Goal: Task Accomplishment & Management: Manage account settings

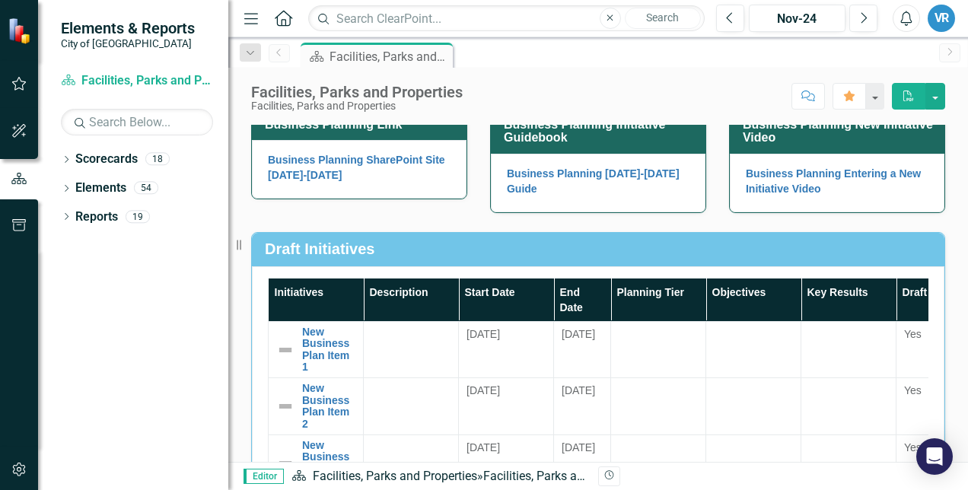
scroll to position [137, 0]
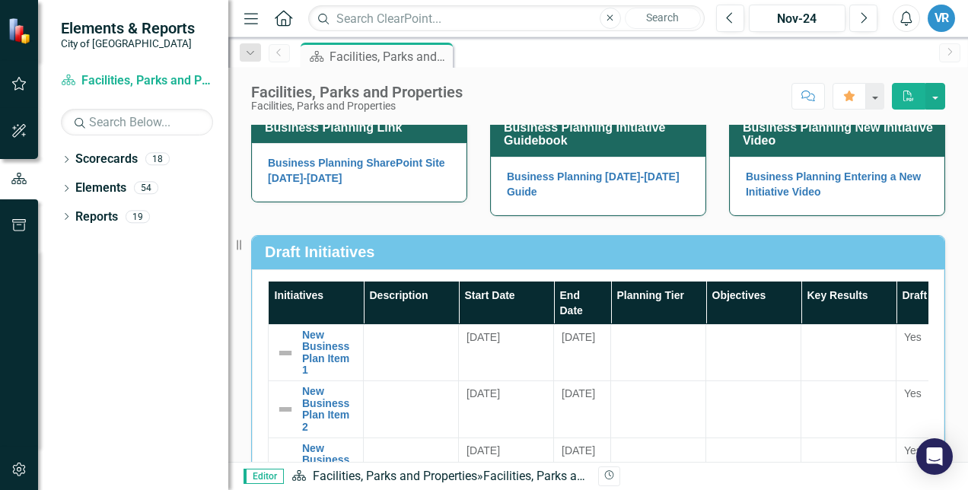
drag, startPoint x: 239, startPoint y: 244, endPoint x: 179, endPoint y: 240, distance: 60.2
click at [179, 240] on div "Elements & Reports City of Maple Ridge Scorecard Facilities, Parks and Properti…" at bounding box center [114, 245] width 228 height 490
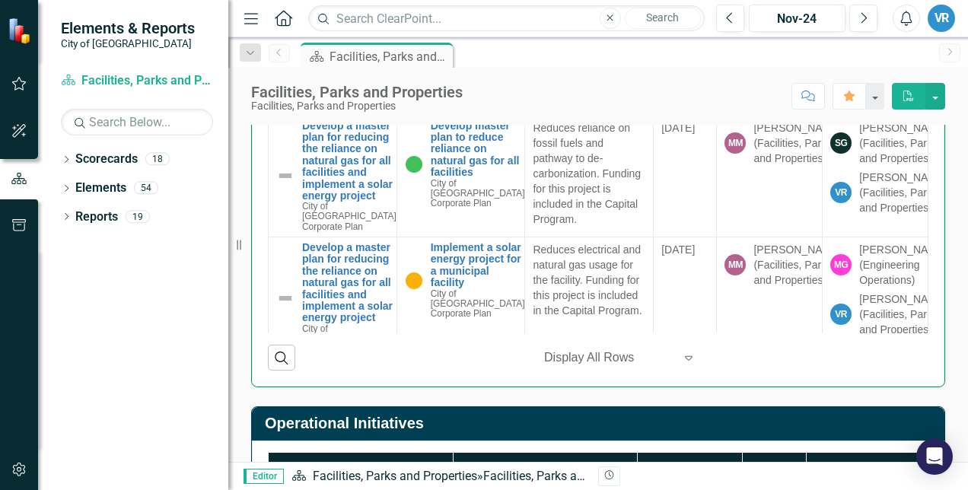
scroll to position [900, 0]
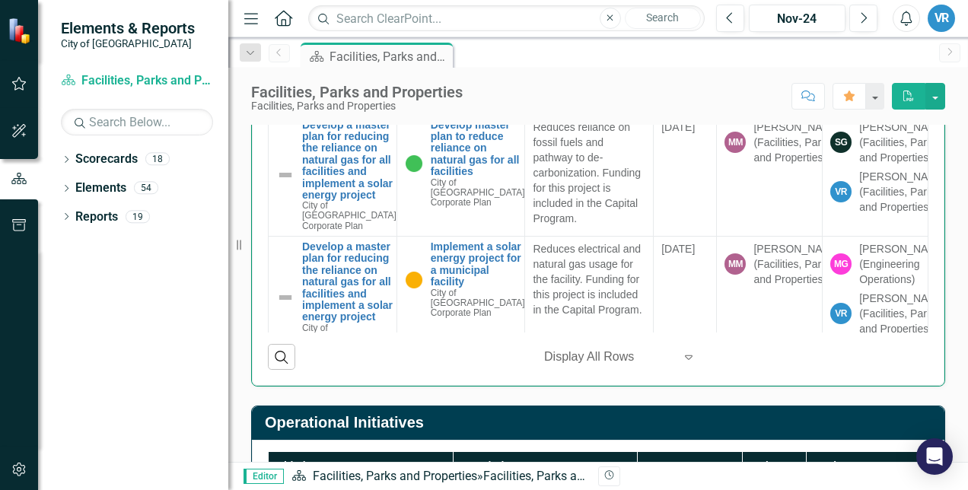
click at [572, 356] on div at bounding box center [608, 357] width 129 height 21
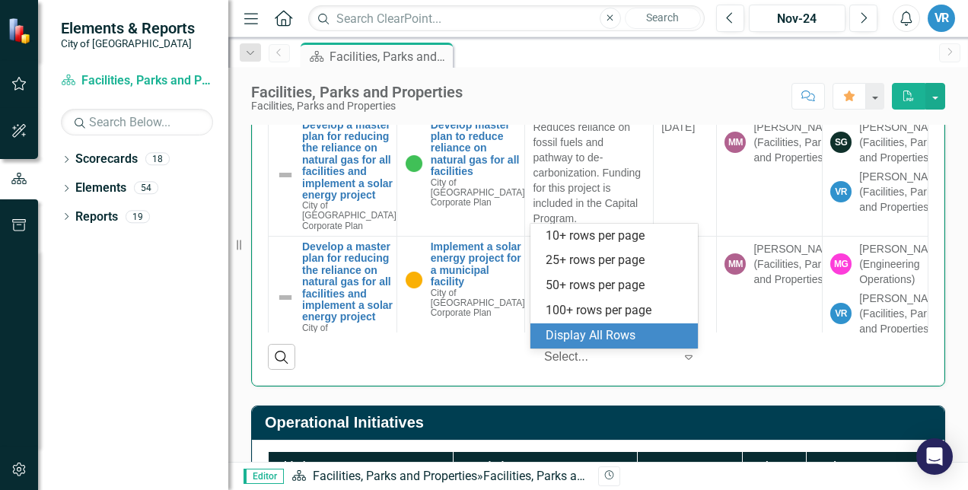
click at [672, 370] on div "Select..." at bounding box center [608, 357] width 145 height 27
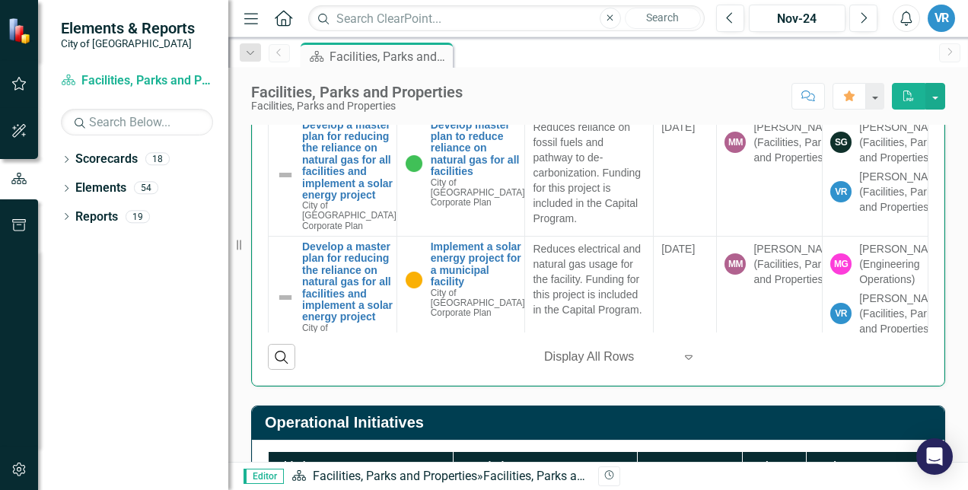
click at [685, 360] on icon at bounding box center [689, 357] width 8 height 5
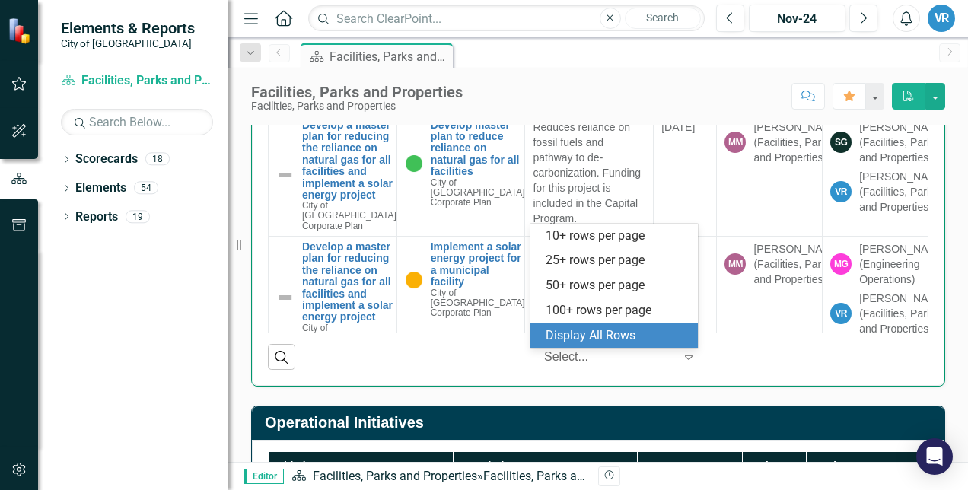
click at [637, 333] on div "Display All Rows" at bounding box center [616, 335] width 143 height 17
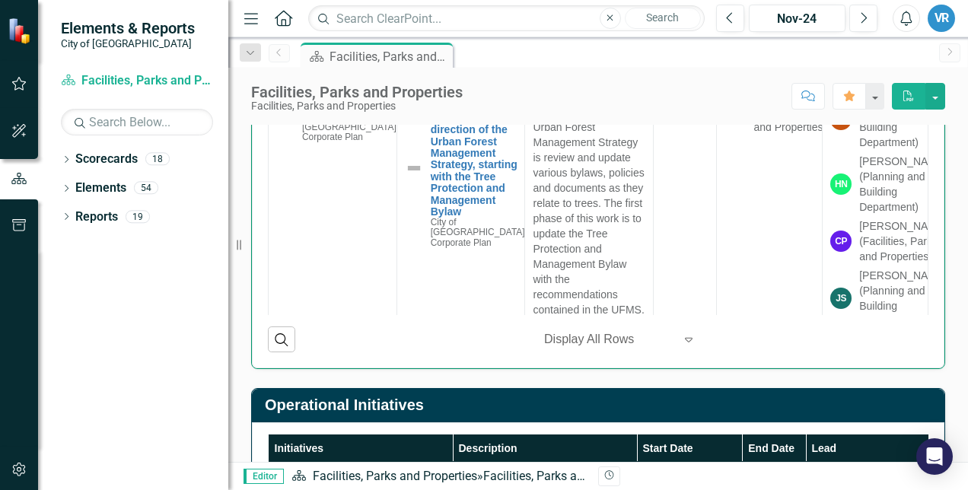
scroll to position [918, 0]
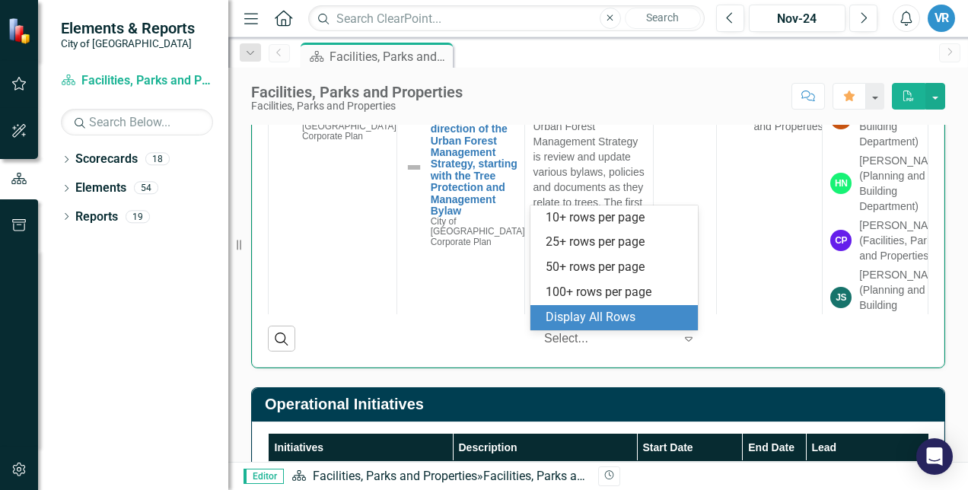
click at [685, 342] on icon at bounding box center [689, 339] width 8 height 5
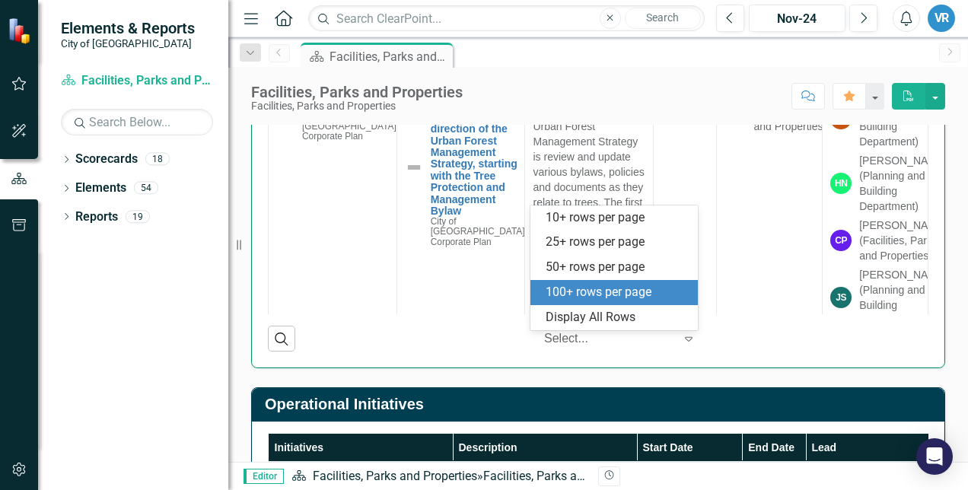
click at [623, 294] on div "100+ rows per page" at bounding box center [616, 292] width 143 height 17
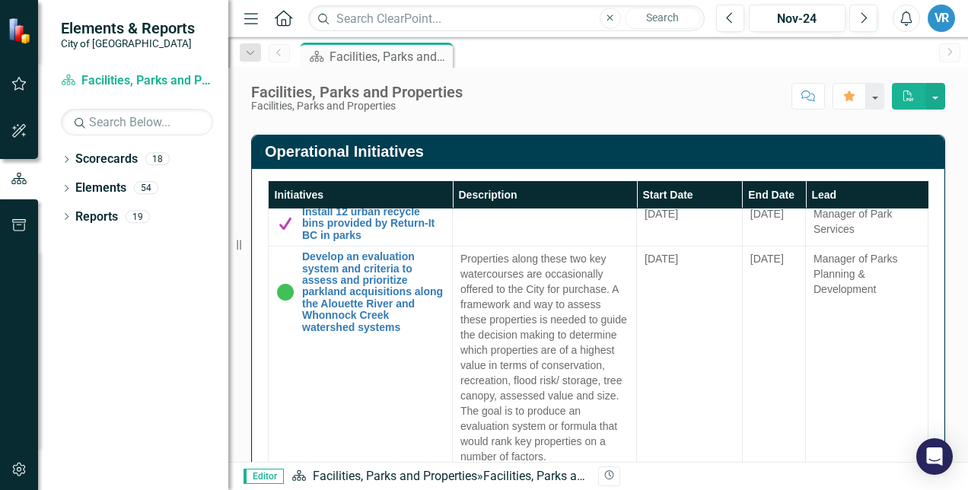
scroll to position [1172, 0]
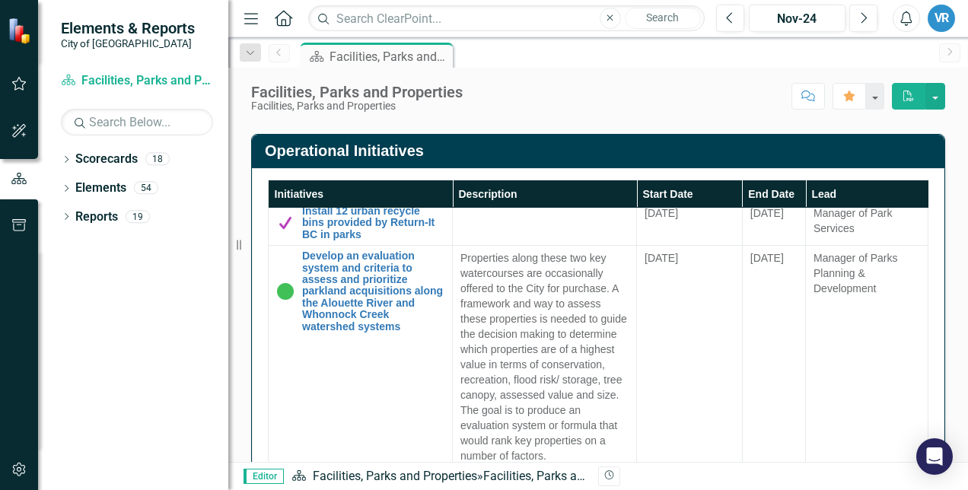
click at [665, 234] on td "[DATE]" at bounding box center [690, 223] width 106 height 45
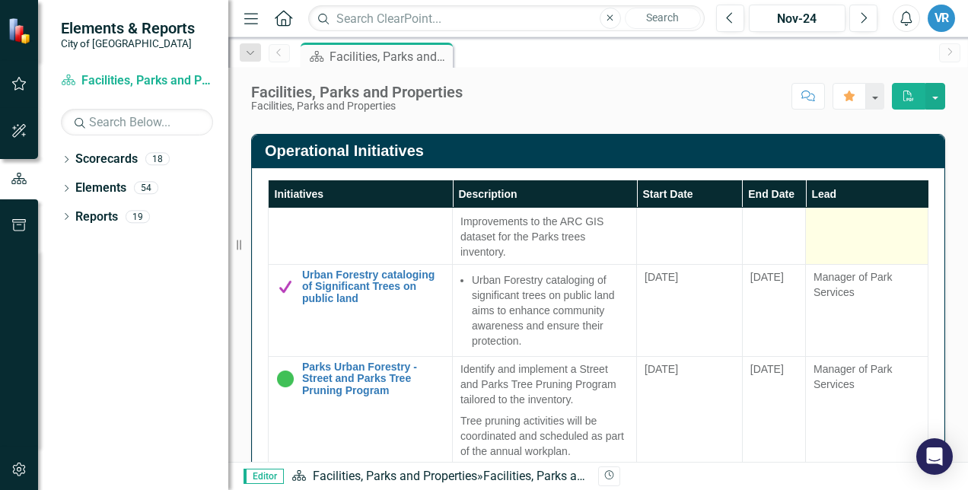
scroll to position [67, 0]
click at [813, 291] on div "Manager of Park Services" at bounding box center [866, 284] width 107 height 30
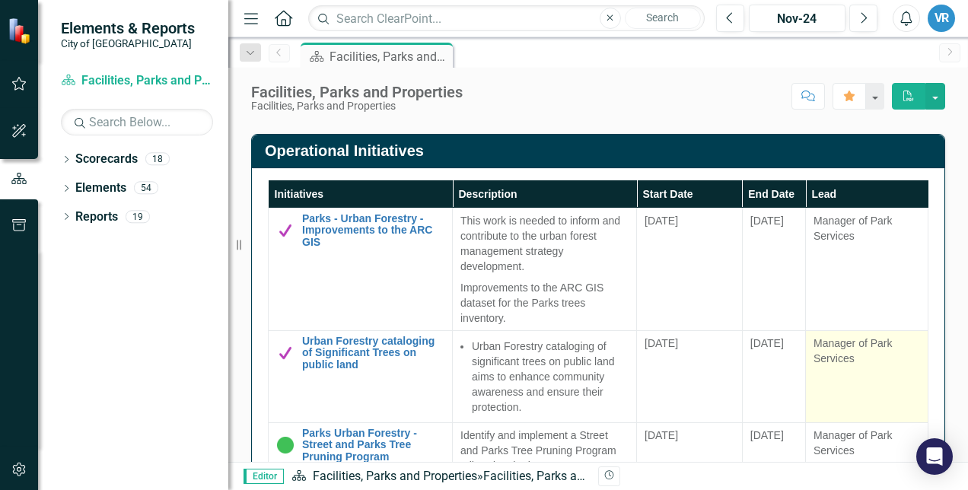
scroll to position [1147, 0]
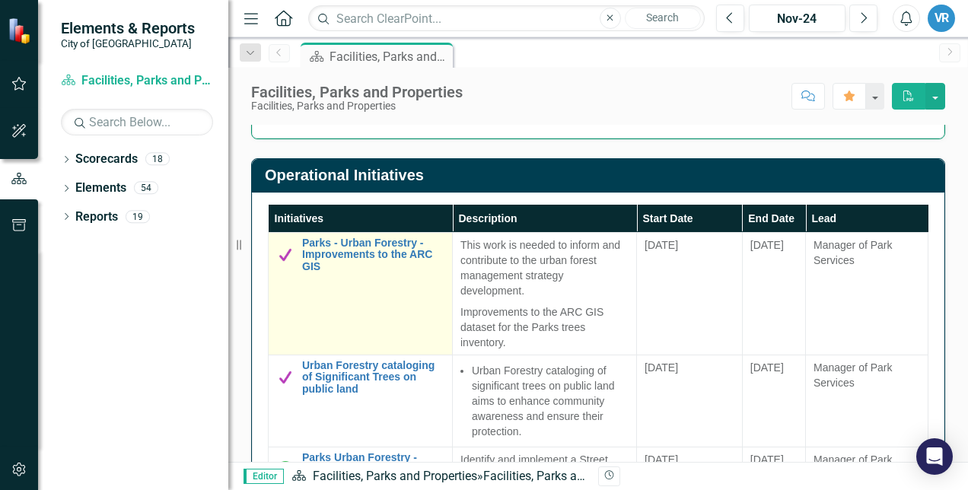
click at [279, 259] on img at bounding box center [285, 255] width 18 height 18
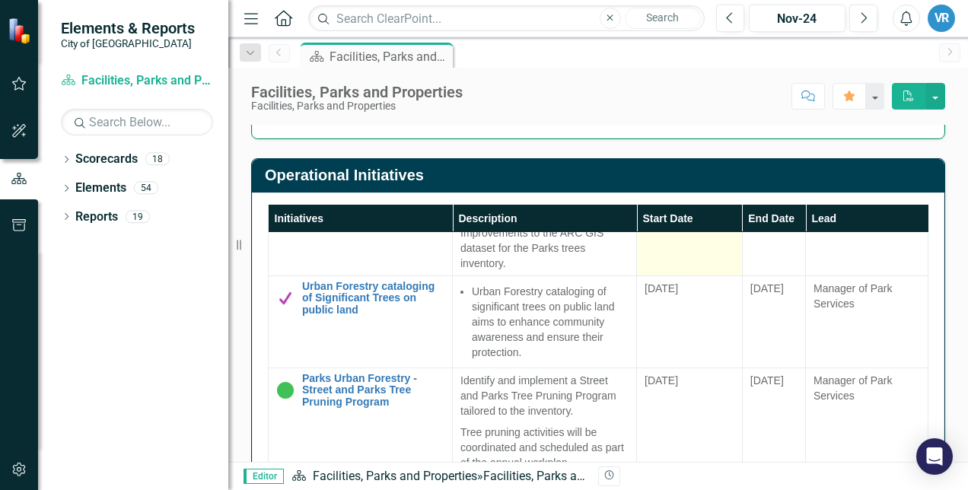
scroll to position [0, 0]
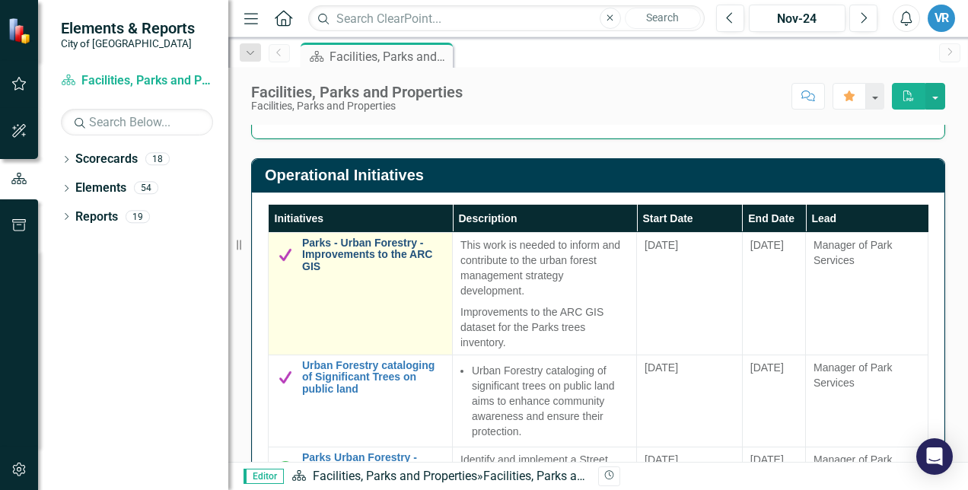
click at [329, 252] on link "Parks - Urban Forestry - Improvements to the ARC GIS" at bounding box center [373, 254] width 142 height 35
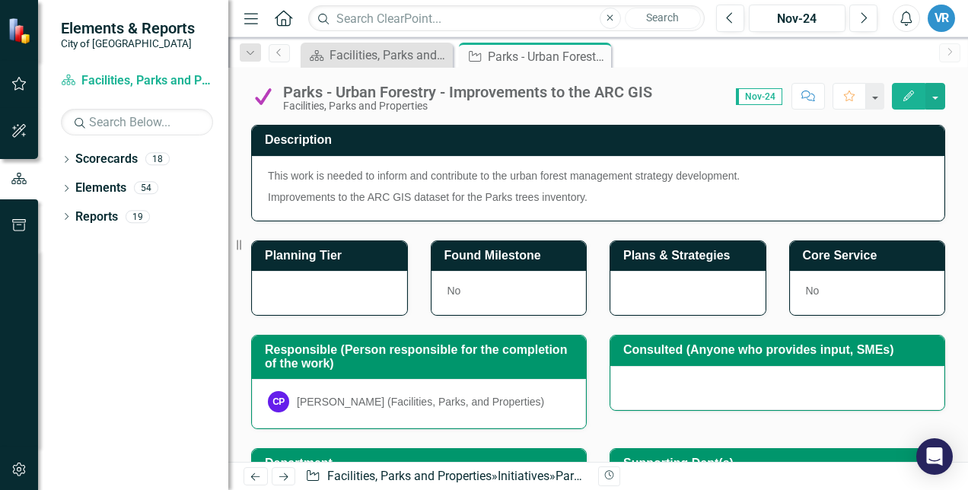
click at [759, 97] on span "Nov-24" at bounding box center [759, 96] width 46 height 17
click at [937, 94] on button "button" at bounding box center [935, 96] width 20 height 27
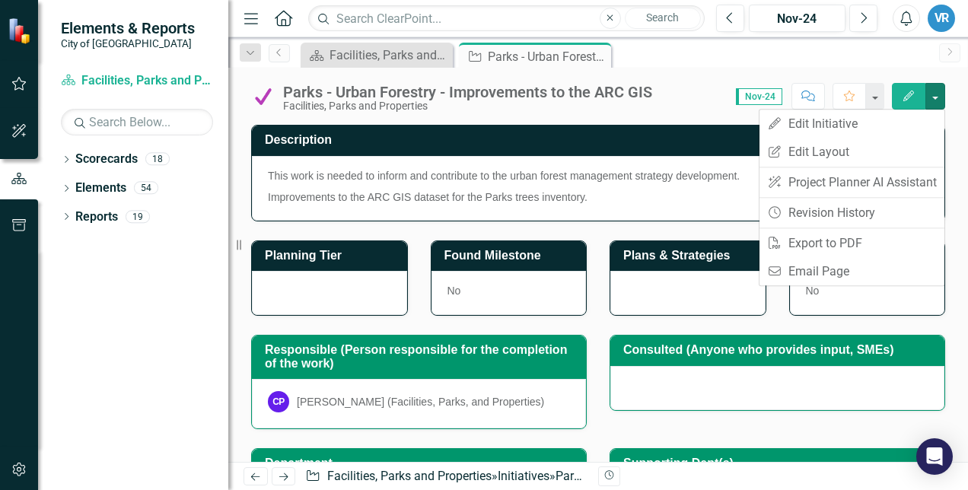
click at [912, 93] on icon "Edit" at bounding box center [908, 96] width 14 height 11
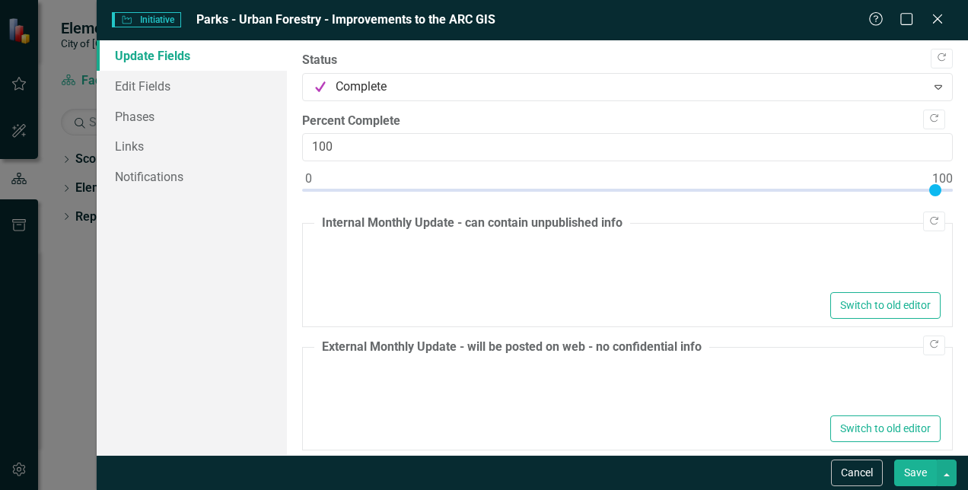
type textarea "<p>A new GIS layer has been developed to highlight proposed street and public l…"
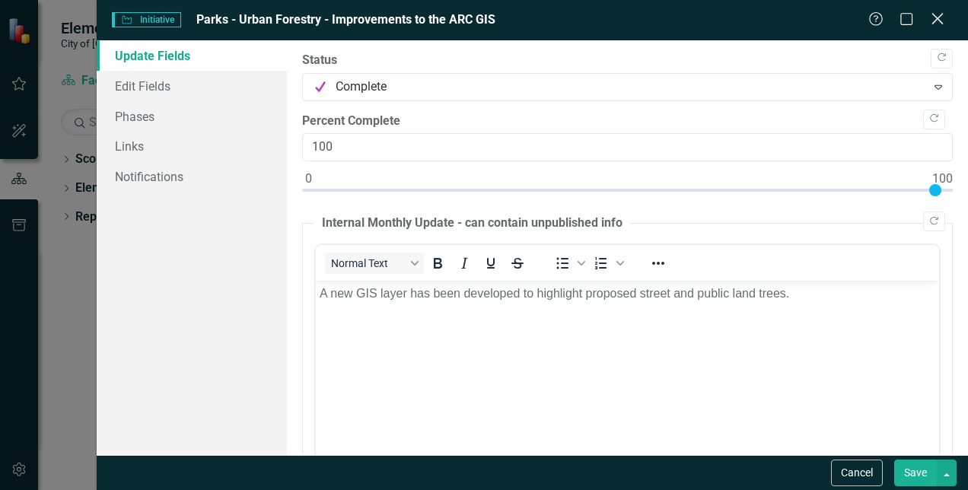
click at [933, 12] on icon "Close" at bounding box center [936, 18] width 19 height 14
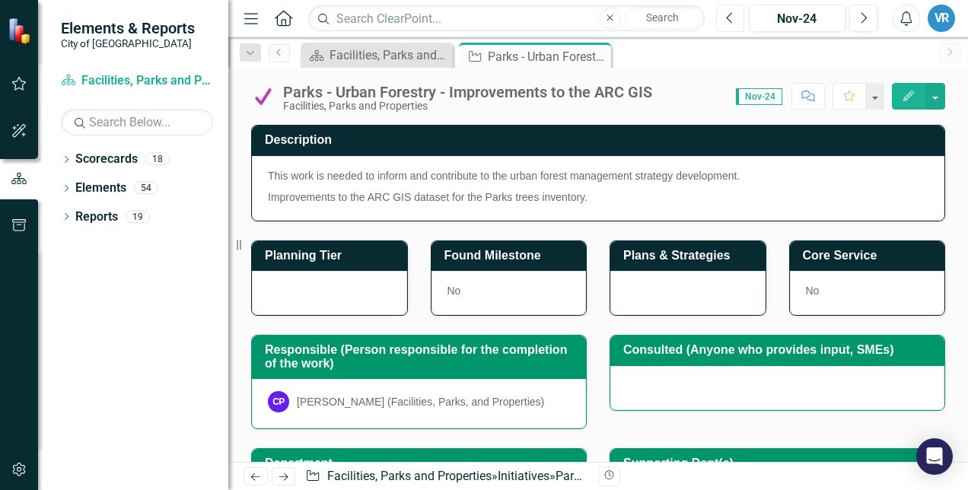
click at [726, 18] on button "Previous" at bounding box center [730, 18] width 28 height 27
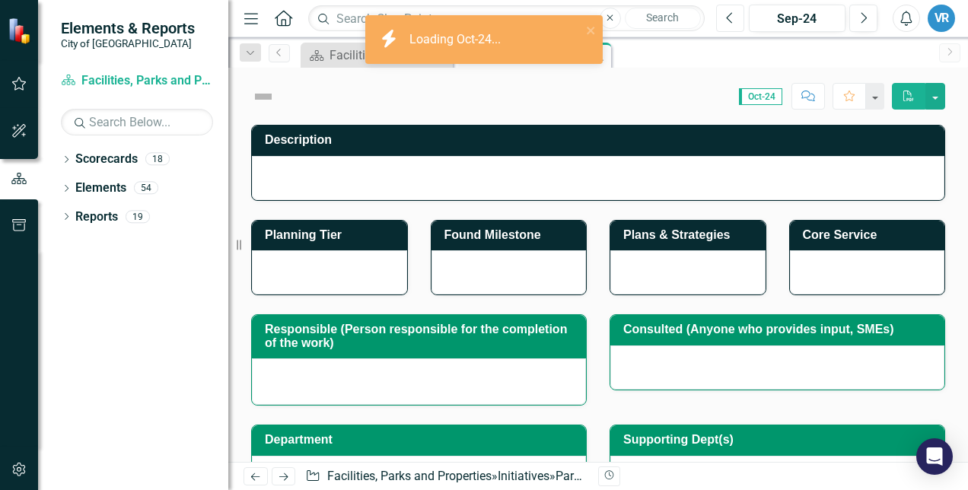
click at [726, 18] on button "Previous" at bounding box center [730, 18] width 28 height 27
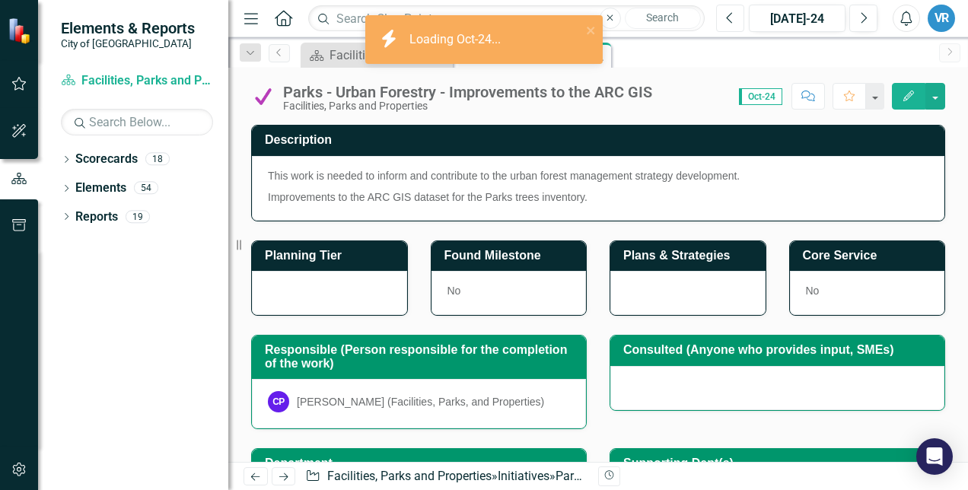
click at [726, 18] on button "Previous" at bounding box center [730, 18] width 28 height 27
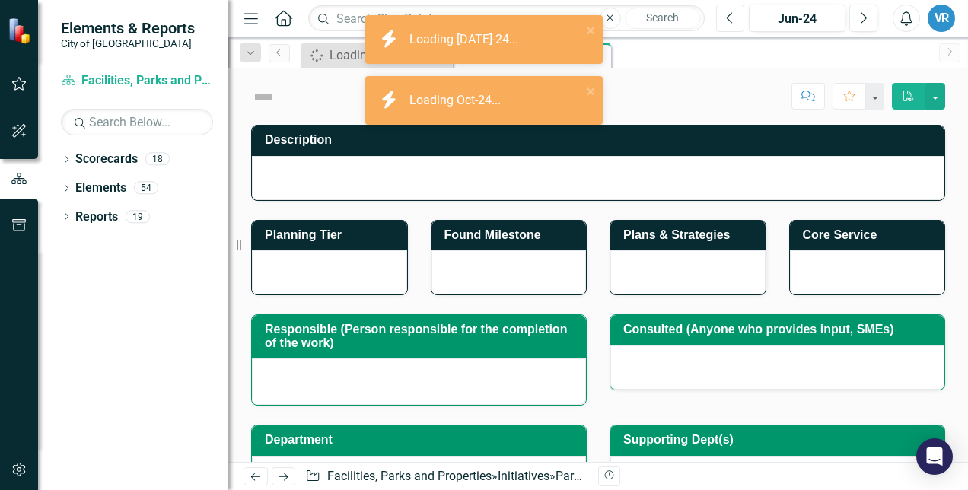
click at [726, 18] on button "Previous" at bounding box center [730, 18] width 28 height 27
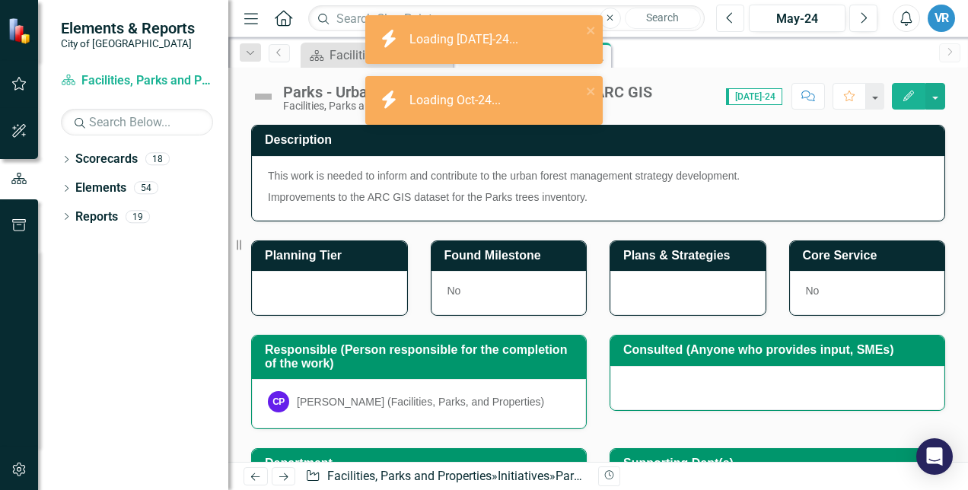
click at [726, 20] on button "Previous" at bounding box center [730, 18] width 28 height 27
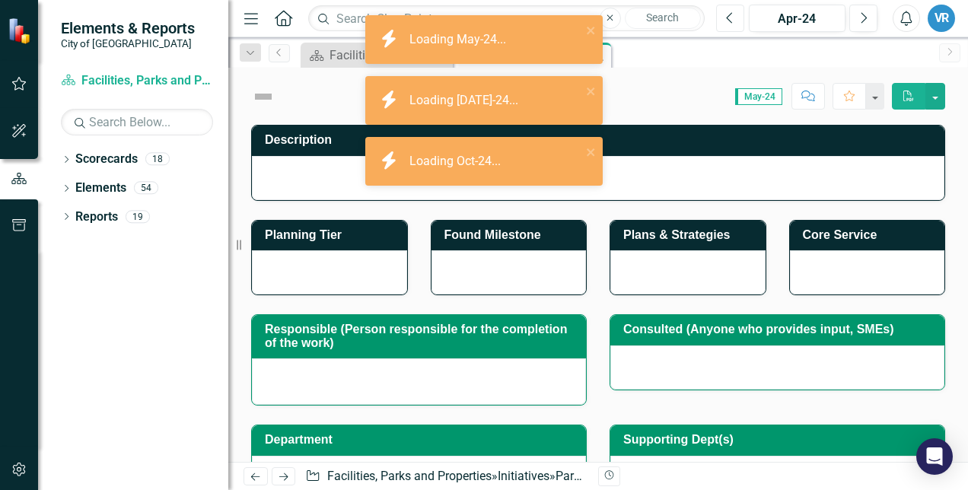
click at [726, 20] on button "Previous" at bounding box center [730, 18] width 28 height 27
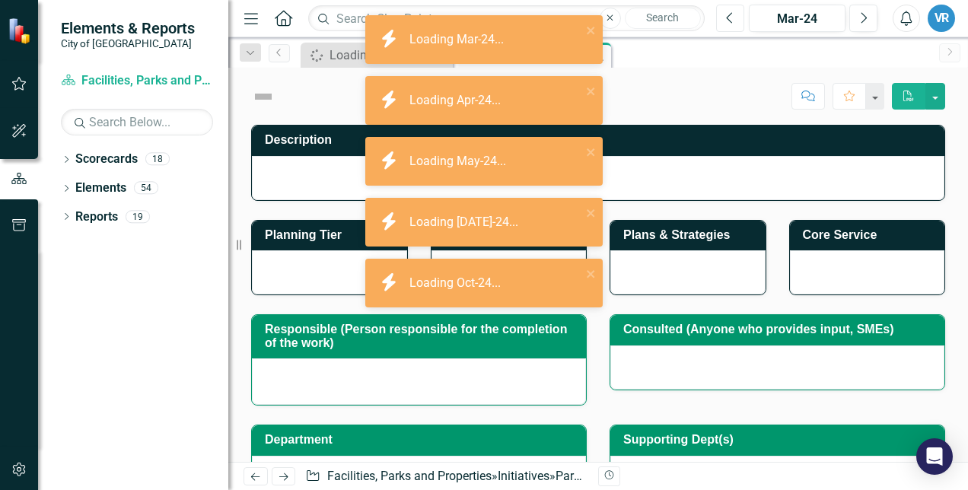
click at [726, 20] on button "Previous" at bounding box center [730, 18] width 28 height 27
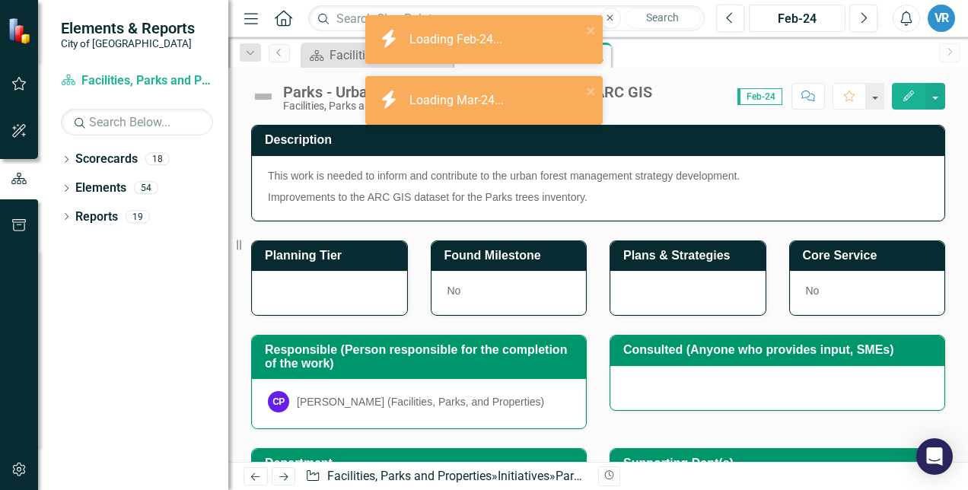
click at [806, 23] on div "Feb-24" at bounding box center [797, 19] width 86 height 18
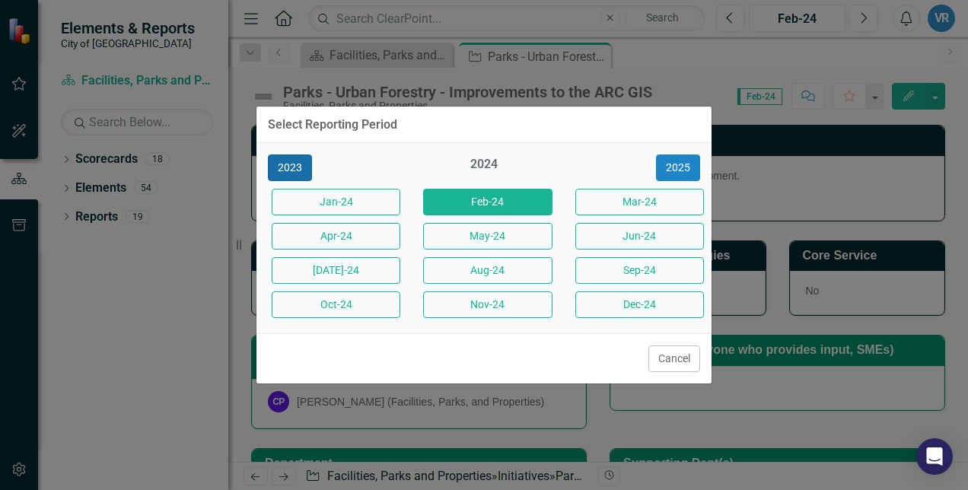
click at [276, 164] on button "2023" at bounding box center [290, 167] width 44 height 27
click at [294, 165] on button "2022" at bounding box center [290, 167] width 44 height 27
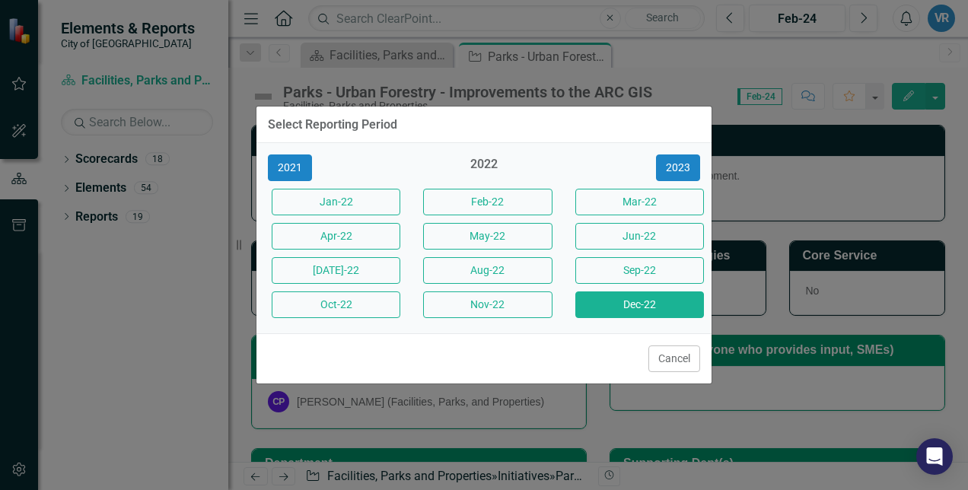
click at [638, 308] on button "Dec-22" at bounding box center [639, 304] width 129 height 27
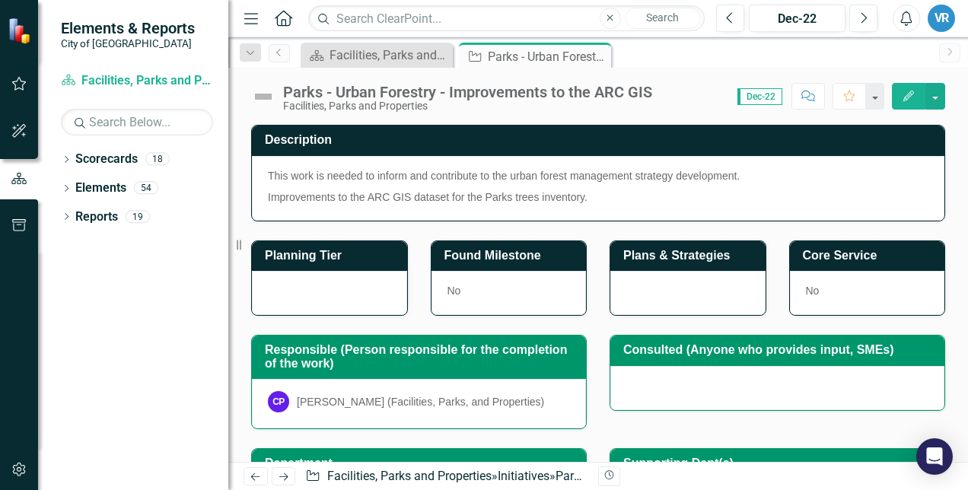
click at [905, 91] on icon "Edit" at bounding box center [908, 96] width 14 height 11
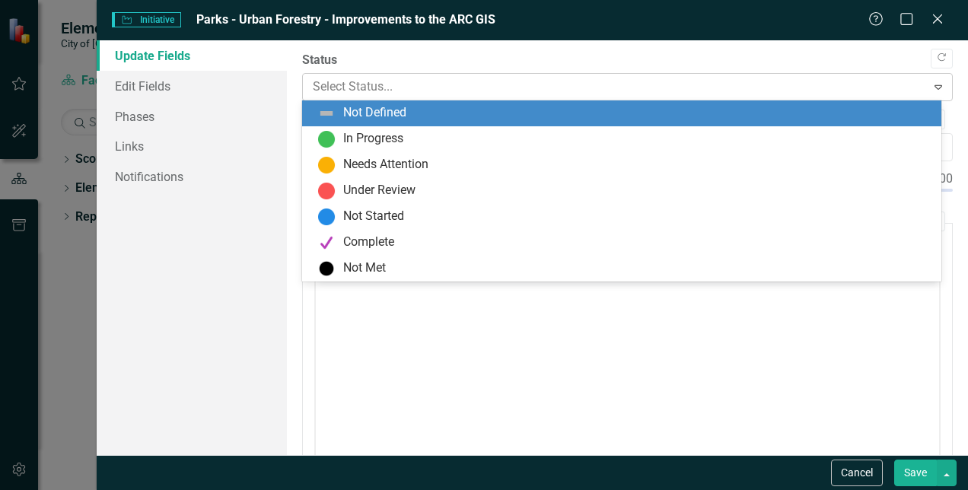
click at [933, 82] on icon "Expand" at bounding box center [937, 87] width 15 height 12
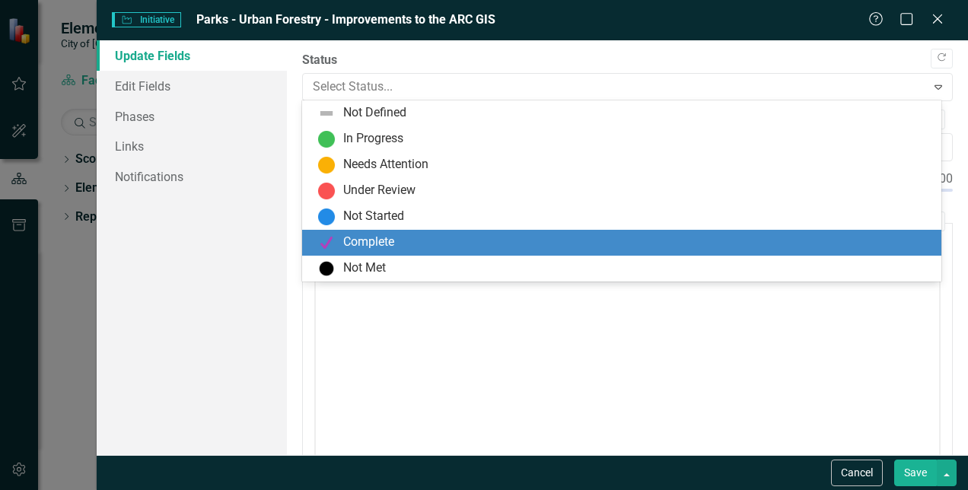
click at [639, 246] on div "Complete" at bounding box center [624, 243] width 615 height 18
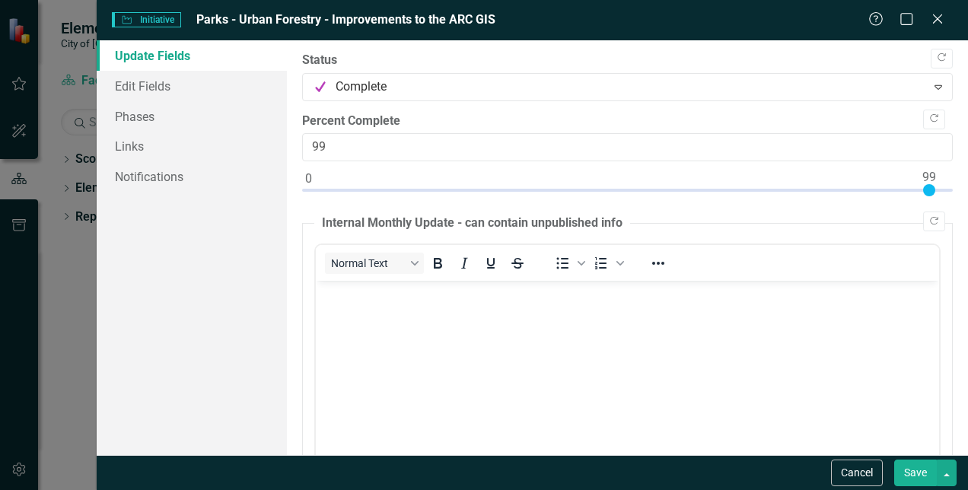
click at [930, 184] on div at bounding box center [627, 193] width 650 height 19
click at [935, 184] on div at bounding box center [929, 190] width 12 height 12
type input "100"
drag, startPoint x: 926, startPoint y: 189, endPoint x: 942, endPoint y: 186, distance: 16.4
click at [942, 186] on div ""Update" fields in ClearPoint are the fields that change from reporting period …" at bounding box center [627, 247] width 681 height 415
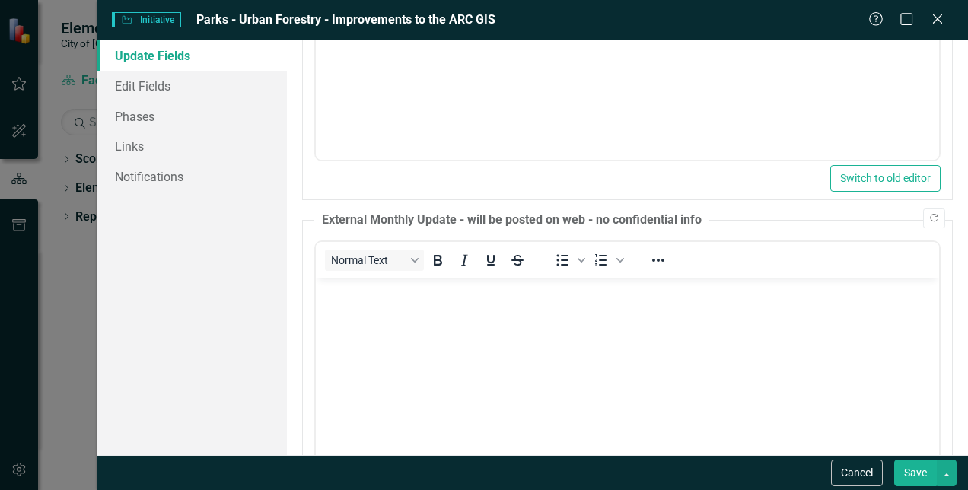
scroll to position [388, 0]
click at [916, 475] on button "Save" at bounding box center [915, 472] width 43 height 27
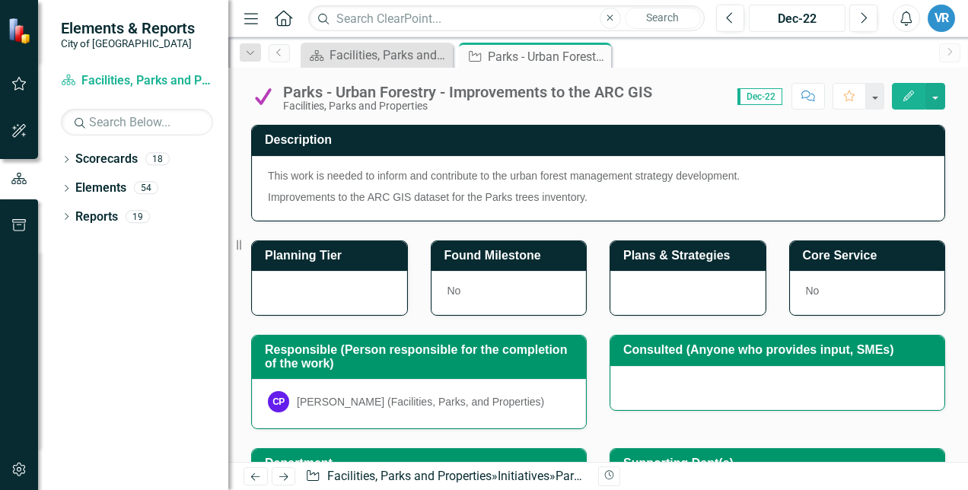
click at [799, 14] on div "Dec-22" at bounding box center [797, 19] width 86 height 18
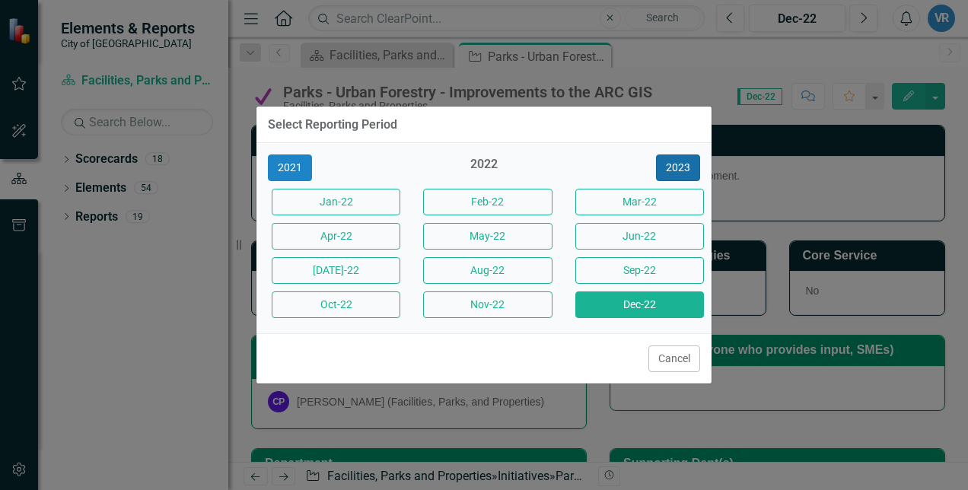
click at [672, 166] on button "2023" at bounding box center [678, 167] width 44 height 27
click at [672, 166] on button "2024" at bounding box center [678, 167] width 44 height 27
click at [672, 164] on button "2025" at bounding box center [678, 167] width 44 height 27
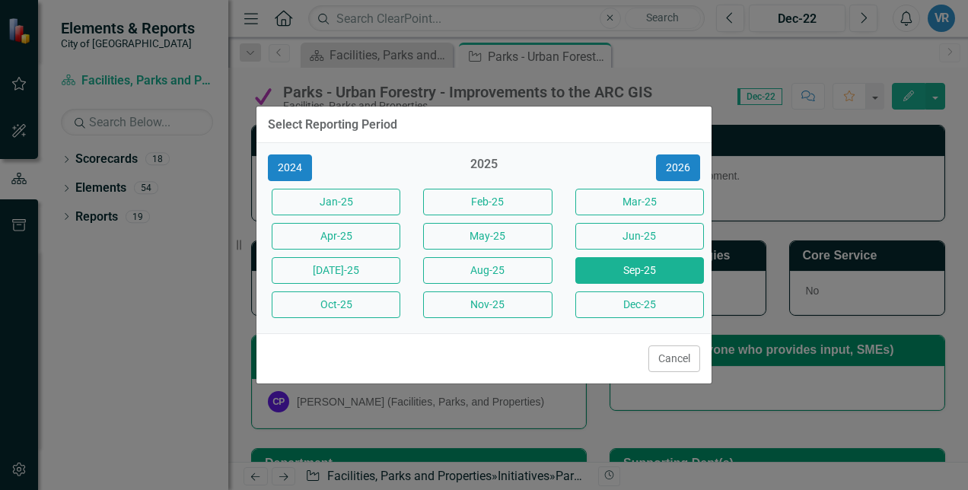
click at [636, 271] on button "Sep-25" at bounding box center [639, 270] width 129 height 27
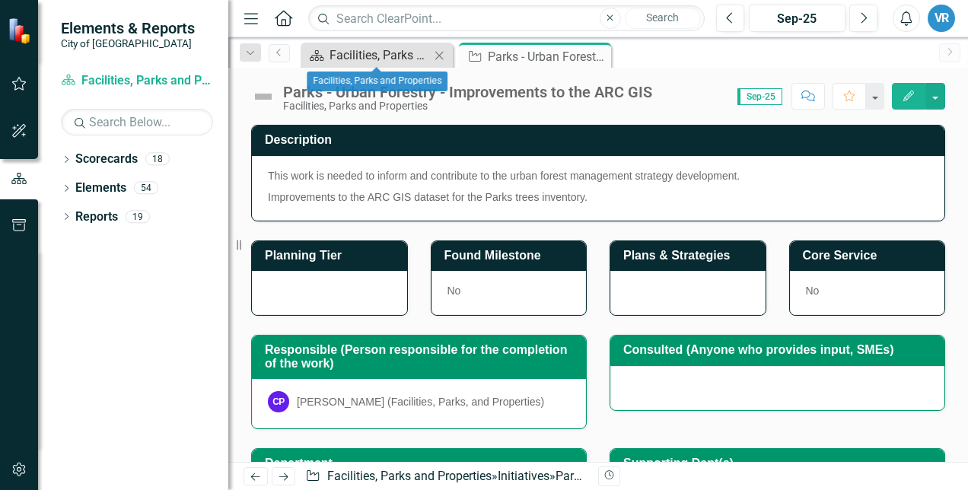
click at [361, 56] on div "Facilities, Parks and Properties" at bounding box center [379, 55] width 100 height 19
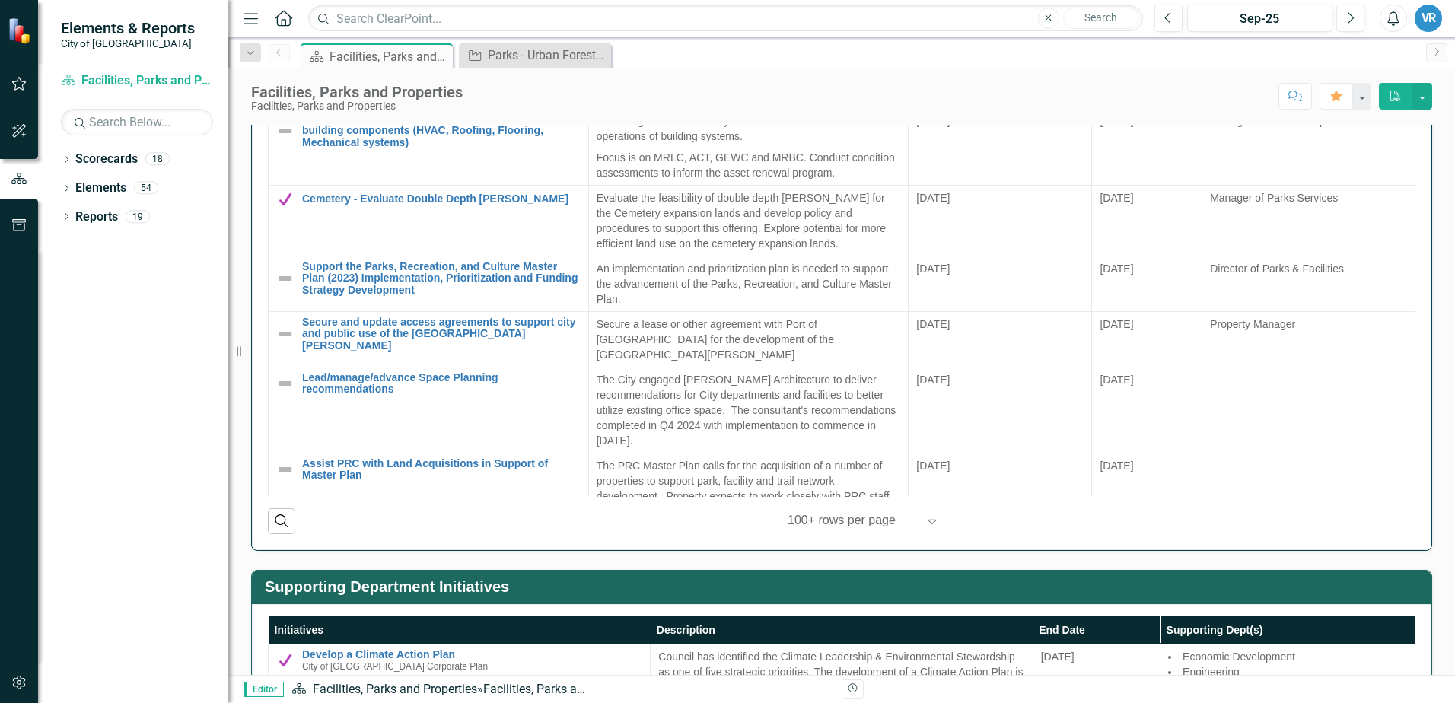
scroll to position [1541, 0]
